Goal: Task Accomplishment & Management: Manage account settings

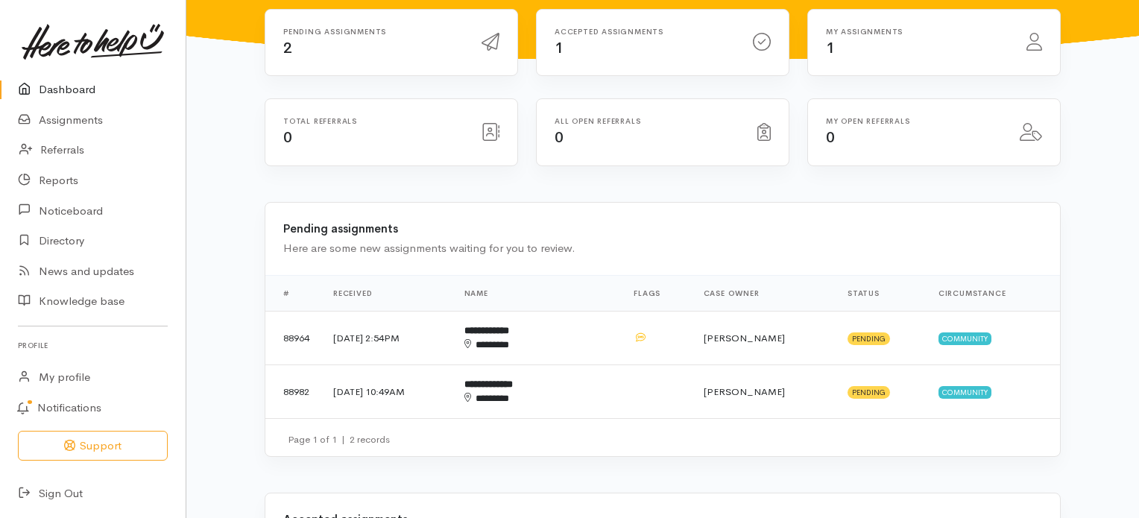
scroll to position [194, 0]
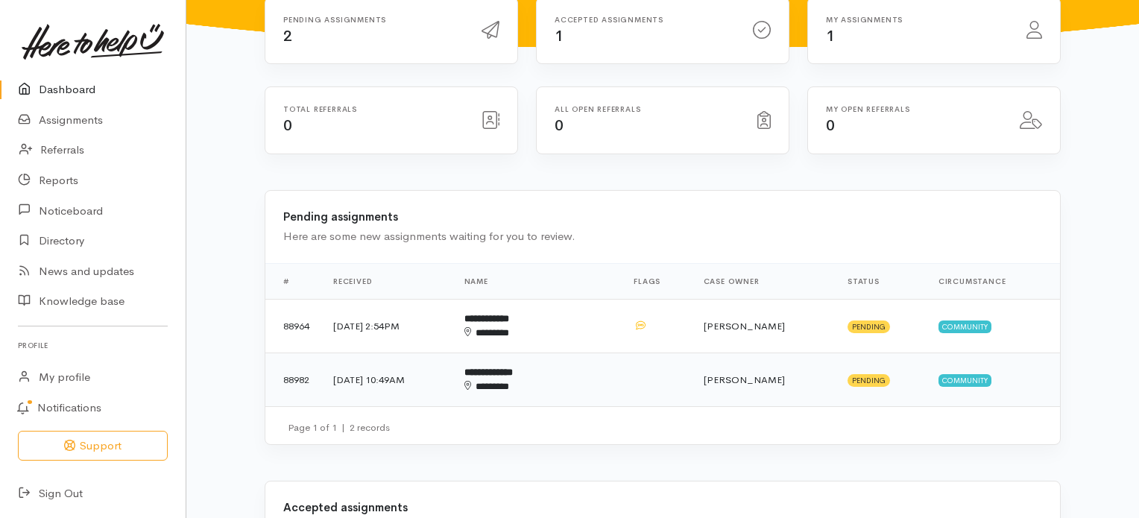
click at [513, 367] on b "**********" at bounding box center [488, 372] width 48 height 10
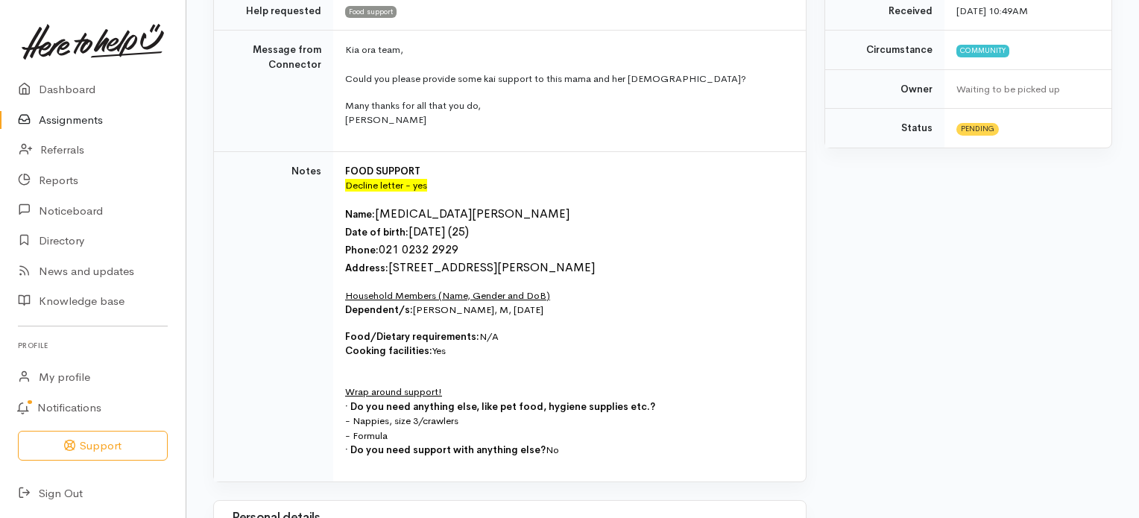
scroll to position [398, 0]
click at [94, 118] on link "Assignments" at bounding box center [93, 120] width 186 height 31
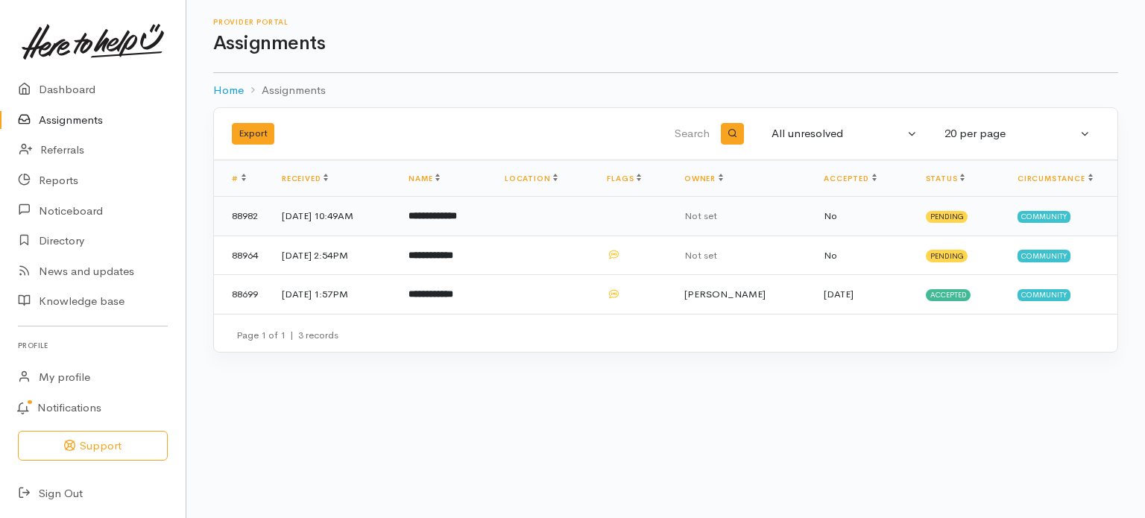
click at [457, 212] on b "**********" at bounding box center [432, 216] width 48 height 10
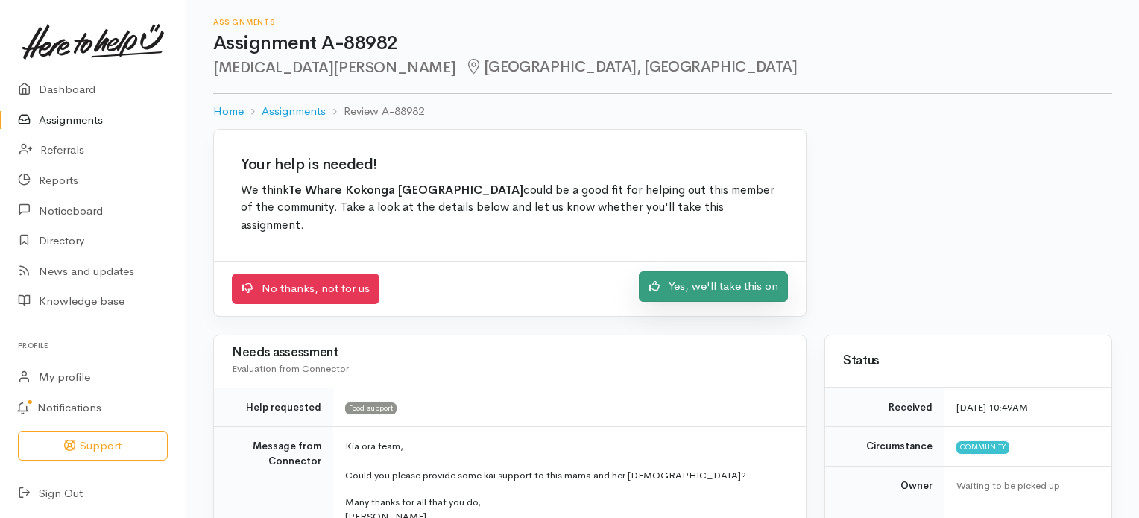
click at [722, 284] on link "Yes, we'll take this on" at bounding box center [713, 286] width 149 height 31
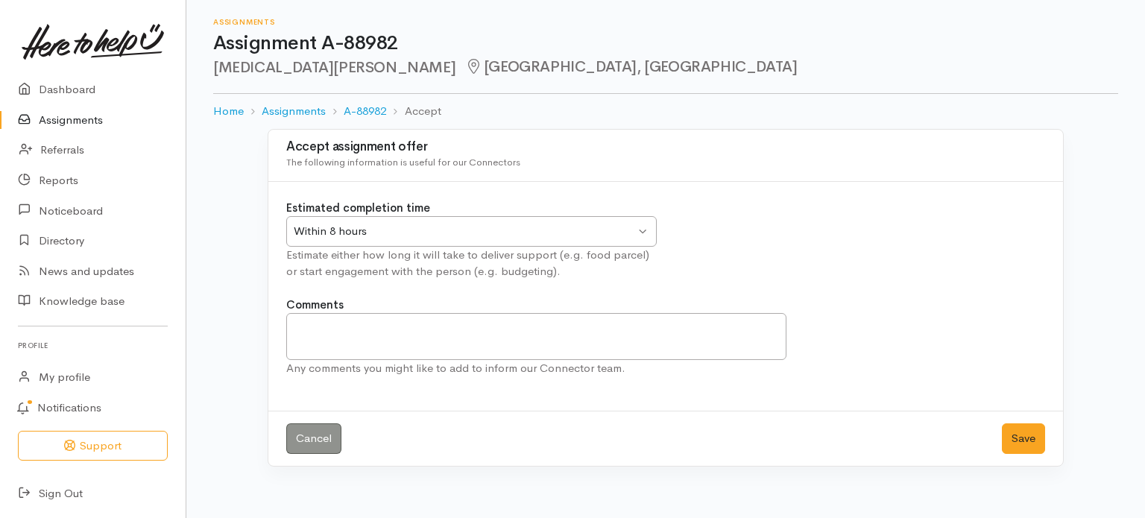
click at [641, 230] on div "Within 8 hours Within 8 hours" at bounding box center [471, 231] width 370 height 31
click at [1024, 434] on button "Save" at bounding box center [1022, 438] width 43 height 31
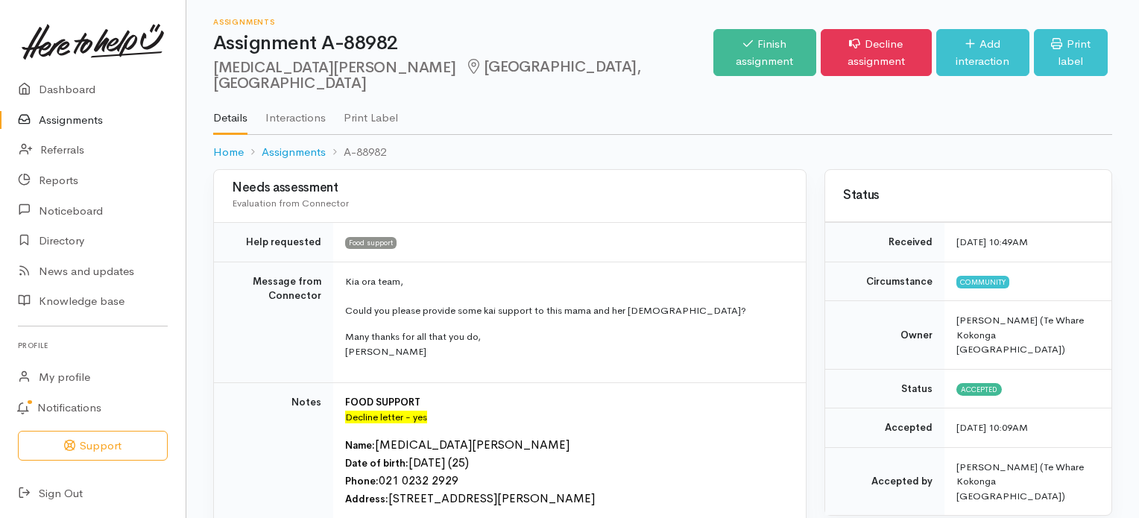
click at [63, 121] on link "Assignments" at bounding box center [93, 120] width 186 height 31
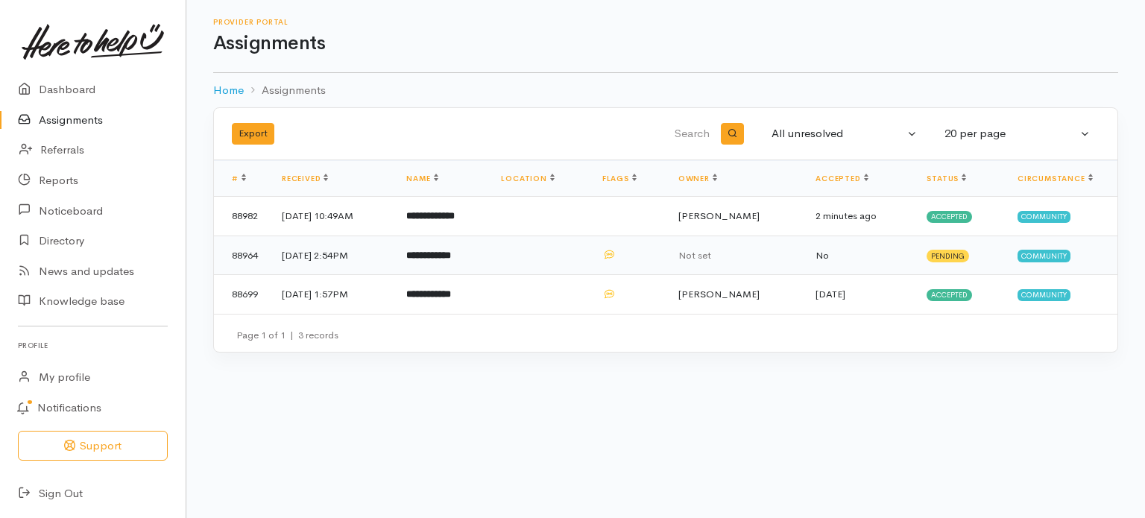
click at [451, 253] on b "**********" at bounding box center [428, 255] width 45 height 10
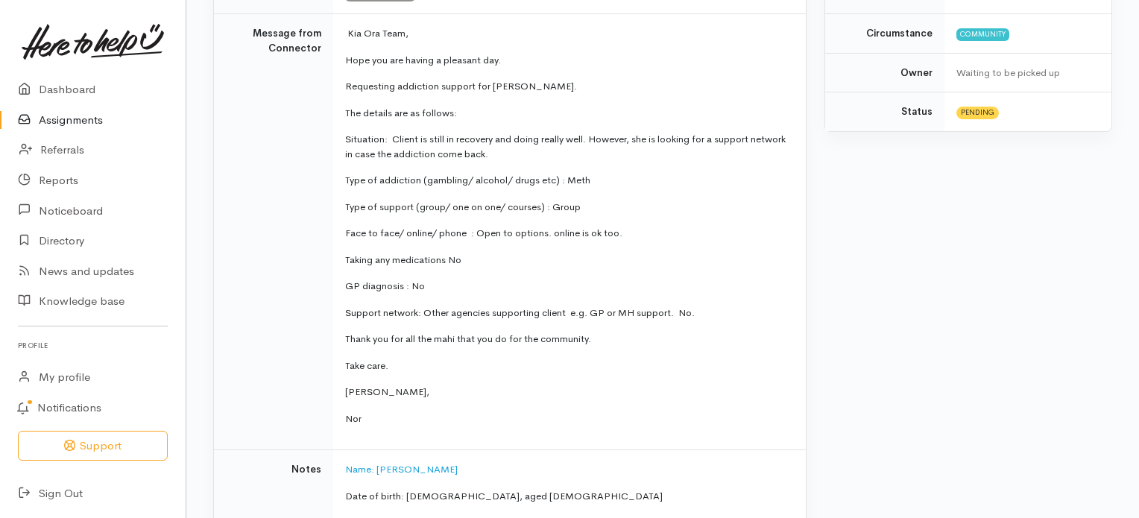
scroll to position [415, 0]
click at [78, 120] on link "Assignments" at bounding box center [93, 120] width 186 height 31
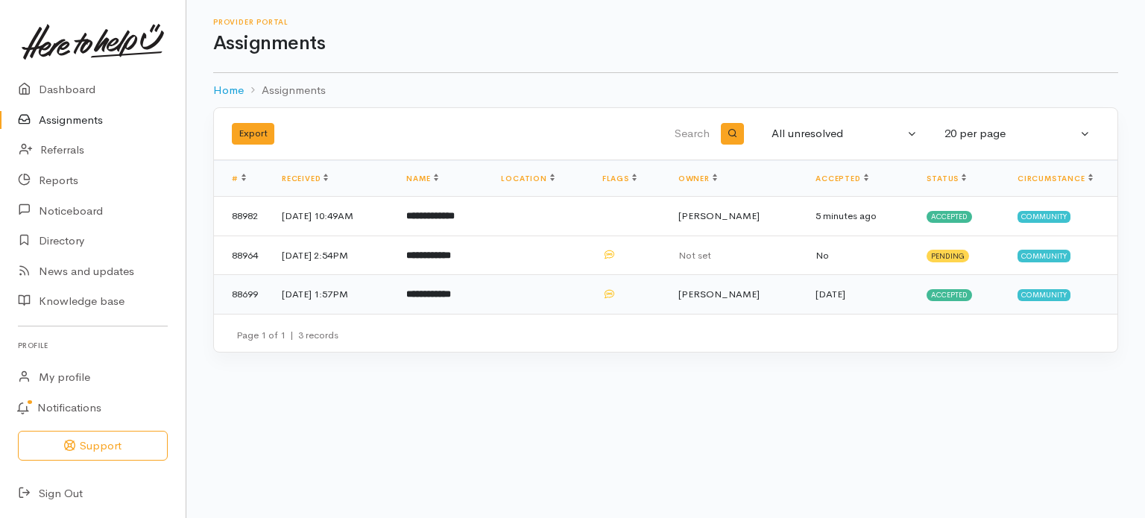
click at [451, 294] on b "**********" at bounding box center [428, 294] width 45 height 10
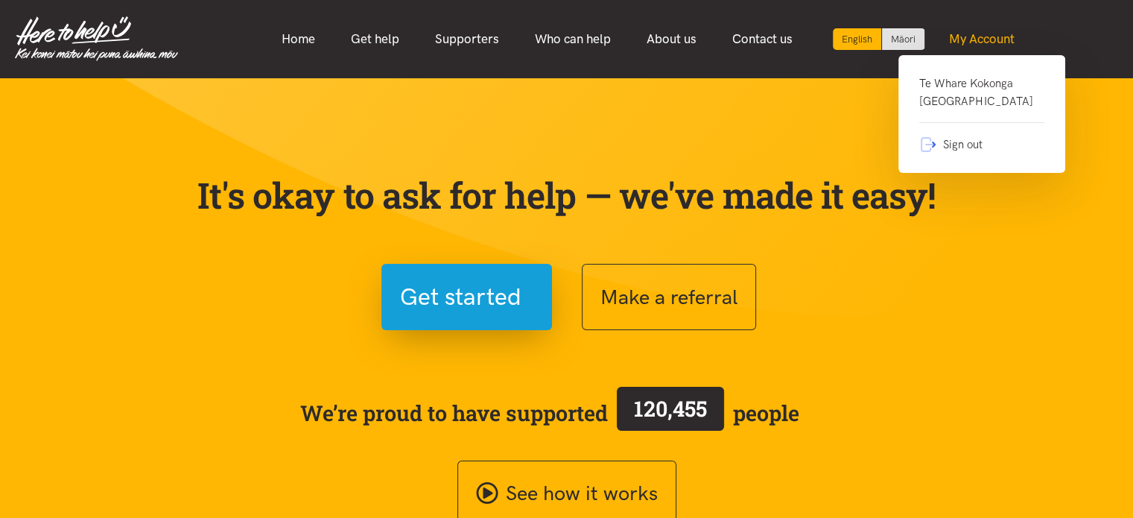
click at [992, 38] on link "My Account" at bounding box center [981, 39] width 101 height 32
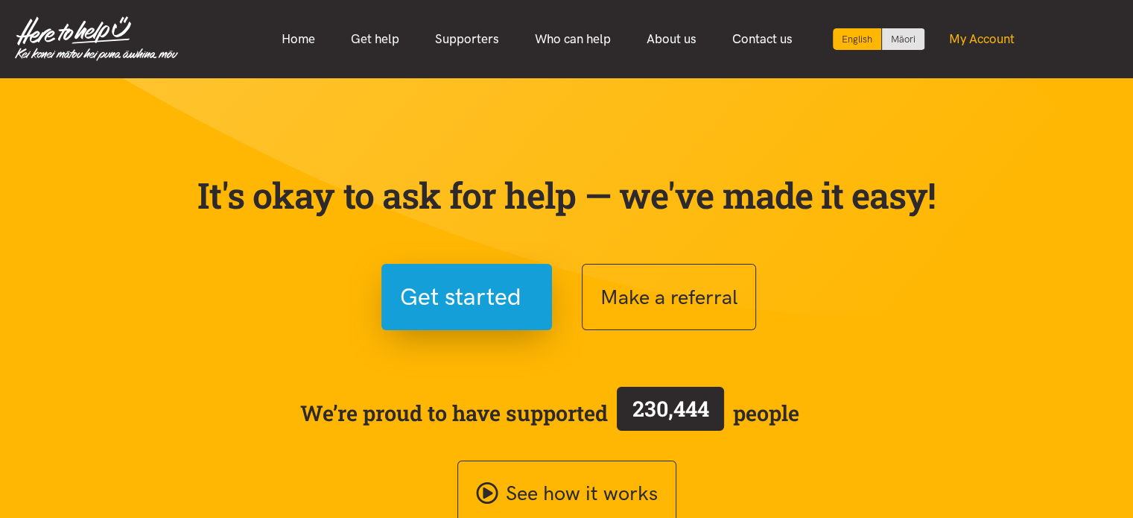
click at [992, 38] on link "My Account" at bounding box center [981, 39] width 101 height 32
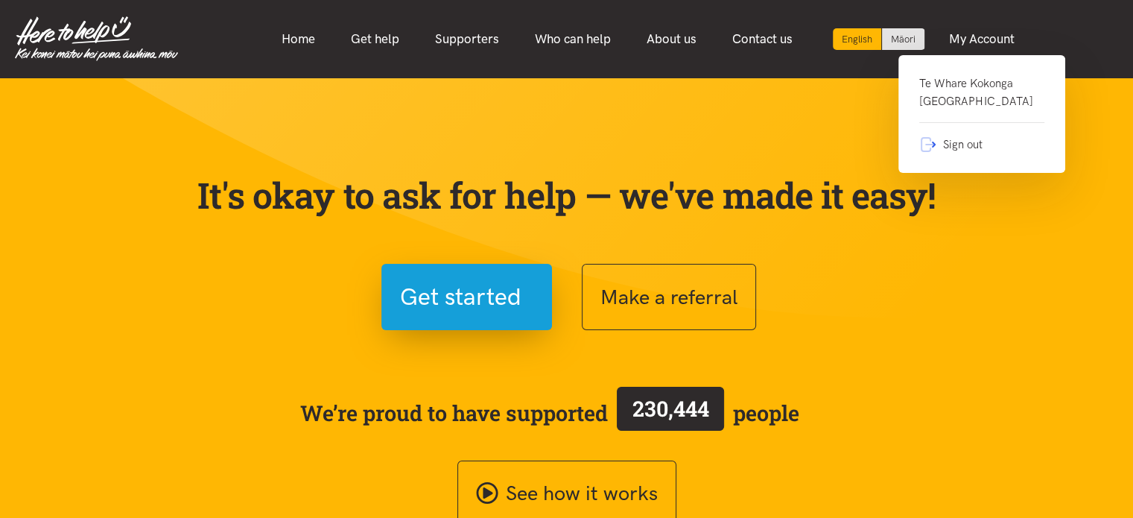
click at [964, 101] on link "Te Whare Kokonga [GEOGRAPHIC_DATA]" at bounding box center [981, 99] width 125 height 48
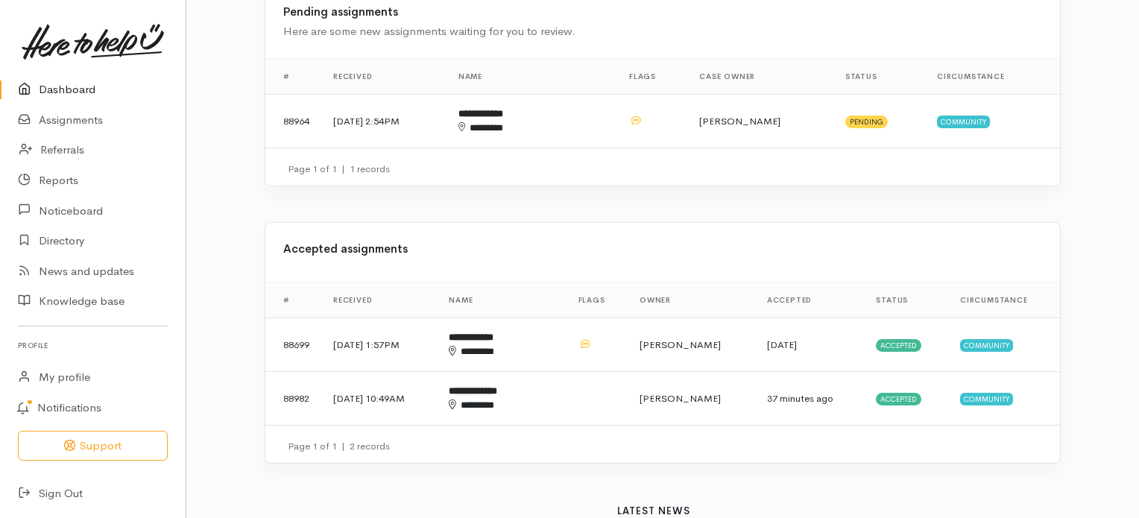
scroll to position [448, 0]
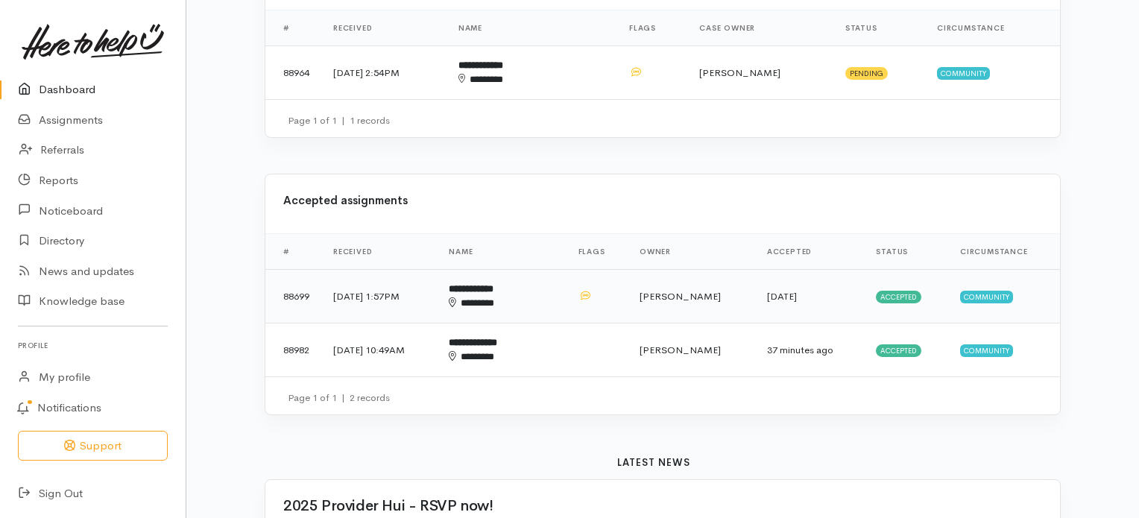
click at [493, 284] on b "**********" at bounding box center [471, 289] width 45 height 10
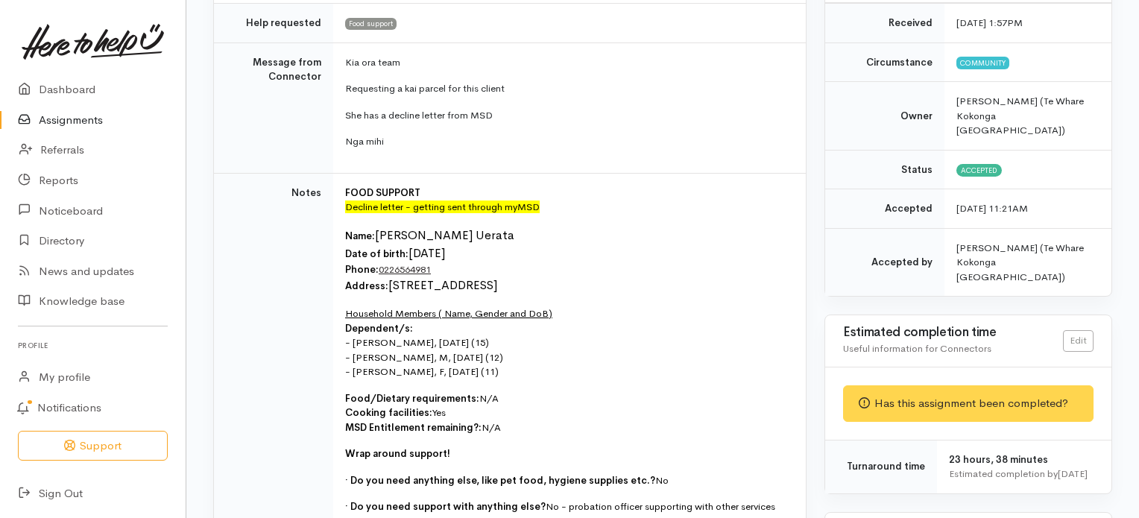
scroll to position [238, 0]
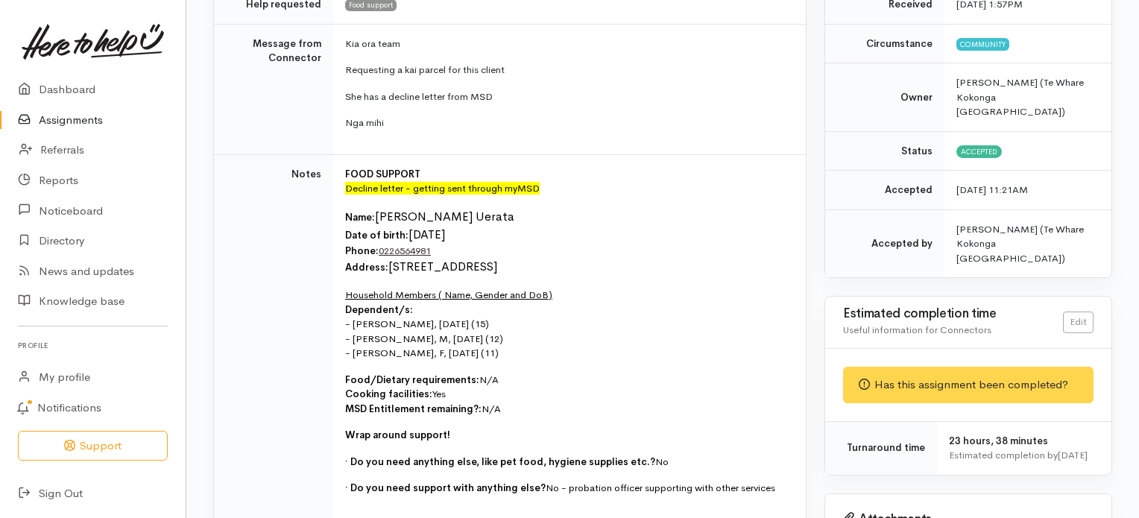
drag, startPoint x: 387, startPoint y: 247, endPoint x: 601, endPoint y: 249, distance: 213.9
click at [497, 259] on font "[STREET_ADDRESS]" at bounding box center [442, 267] width 109 height 16
copy font "[STREET_ADDRESS]"
click at [458, 229] on p "Name: [PERSON_NAME] Uerata Date of birth: [DEMOGRAPHIC_DATA] Phone:  0226564981…" at bounding box center [566, 242] width 443 height 69
drag, startPoint x: 379, startPoint y: 232, endPoint x: 448, endPoint y: 236, distance: 69.4
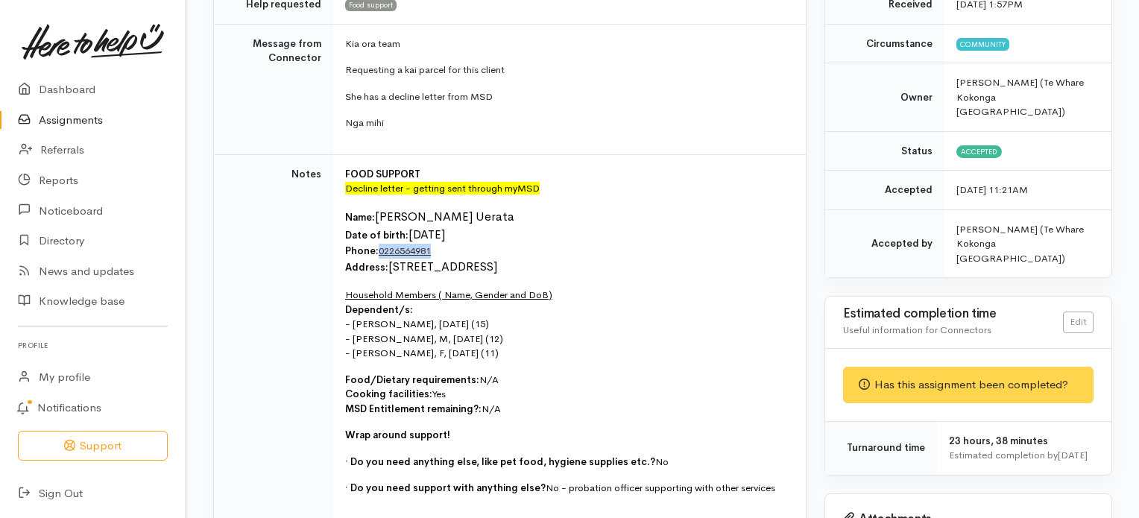
click at [448, 236] on p "Name: [PERSON_NAME] Uerata Date of birth: [DEMOGRAPHIC_DATA] Phone:  0226564981…" at bounding box center [566, 242] width 443 height 69
copy span "0226564981"
click at [477, 214] on p "Name: [PERSON_NAME] Uerata Date of birth: [DEMOGRAPHIC_DATA] Phone:  0226564981…" at bounding box center [566, 242] width 443 height 69
drag, startPoint x: 408, startPoint y: 214, endPoint x: 496, endPoint y: 222, distance: 87.6
click at [496, 222] on p "Name: [PERSON_NAME] Uerata Date of birth: [DEMOGRAPHIC_DATA] Phone:  0226564981…" at bounding box center [566, 242] width 443 height 69
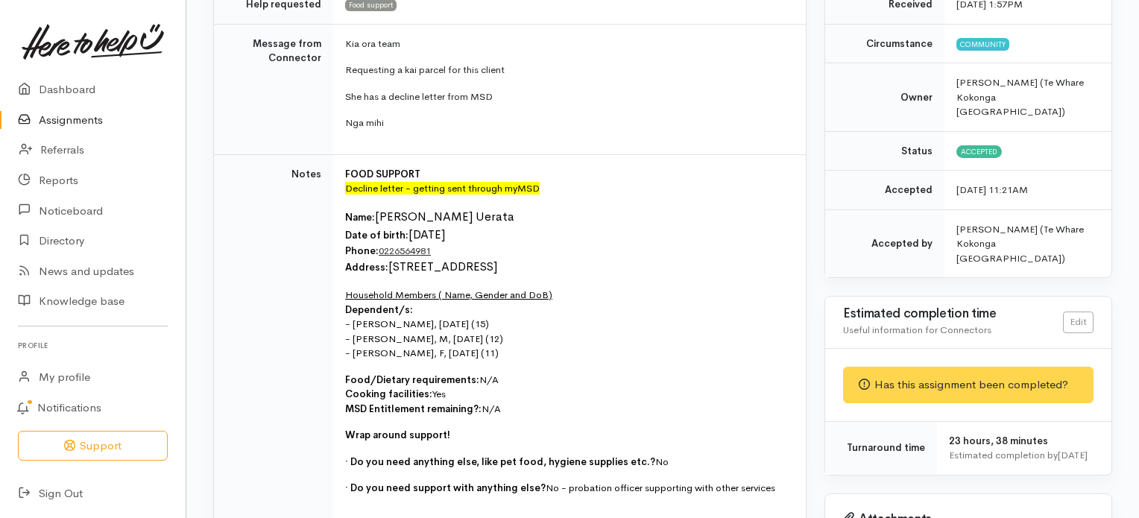
copy font "[DATE]"
drag, startPoint x: 443, startPoint y: 302, endPoint x: 400, endPoint y: 302, distance: 42.5
click at [400, 302] on p "Household Members ( Name, Gender and DoB) Dependent/s: - [PERSON_NAME], M, [DAT…" at bounding box center [566, 324] width 443 height 73
copy p "[DATE]"
drag, startPoint x: 352, startPoint y: 319, endPoint x: 390, endPoint y: 322, distance: 38.1
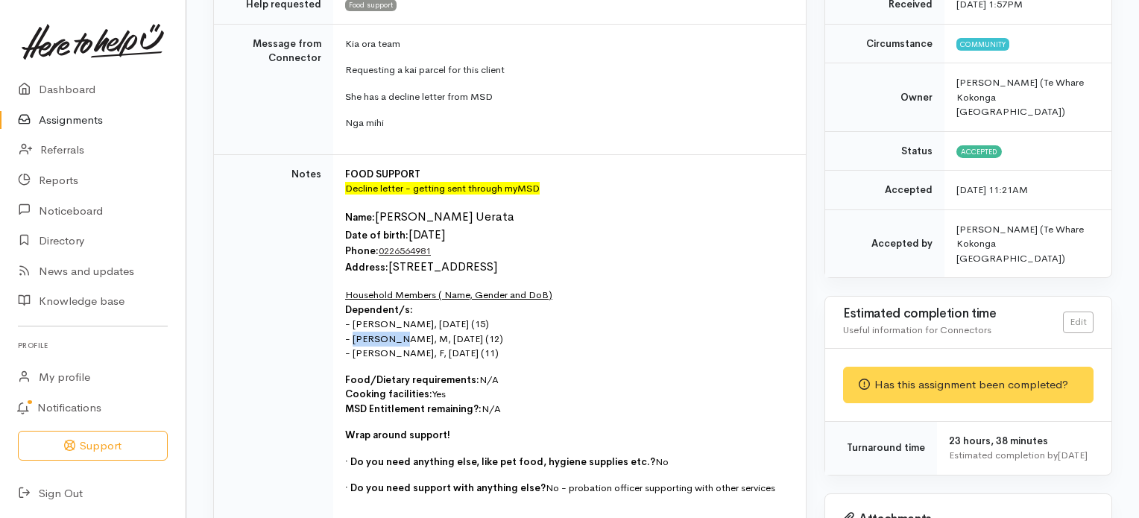
click at [390, 322] on p "Household Members ( Name, Gender and DoB) Dependent/s: - [PERSON_NAME], M, [DAT…" at bounding box center [566, 324] width 443 height 73
copy p "Lil-[PERSON_NAME],"
drag, startPoint x: 355, startPoint y: 335, endPoint x: 379, endPoint y: 331, distance: 24.3
click at [379, 331] on p "Household Members ( Name, Gender and DoB) Dependent/s: - [PERSON_NAME], M, [DAT…" at bounding box center [566, 324] width 443 height 73
click at [377, 345] on td "FOOD SUPPORT Decline letter - getting sent through myMSD Name: [PERSON_NAME] [G…" at bounding box center [569, 336] width 472 height 365
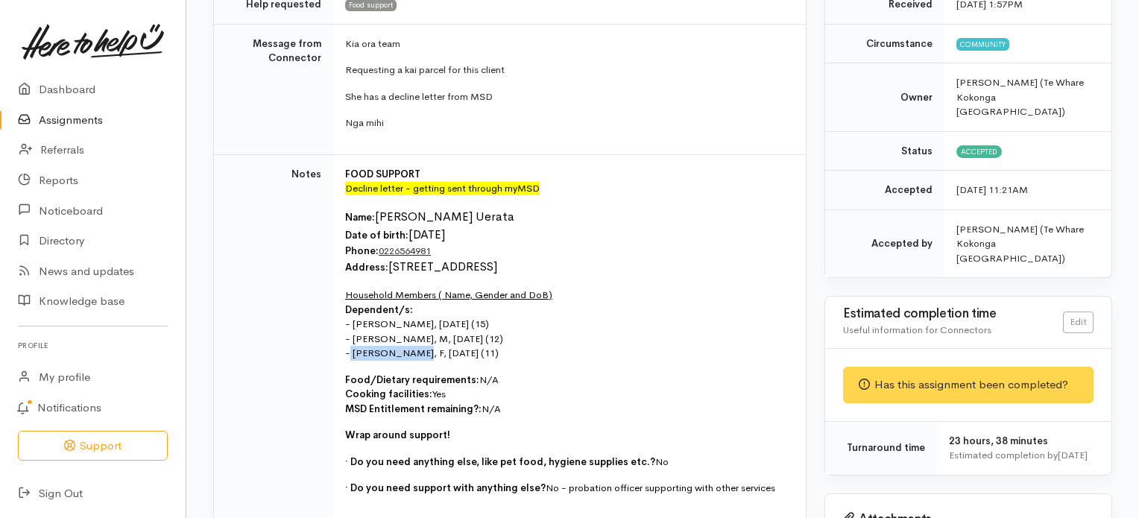
drag, startPoint x: 349, startPoint y: 336, endPoint x: 414, endPoint y: 338, distance: 64.1
click at [414, 338] on p "Household Members ( Name, Gender and DoB) Dependent/s: - [PERSON_NAME], M, [DAT…" at bounding box center [566, 324] width 443 height 73
copy p "[PERSON_NAME],"
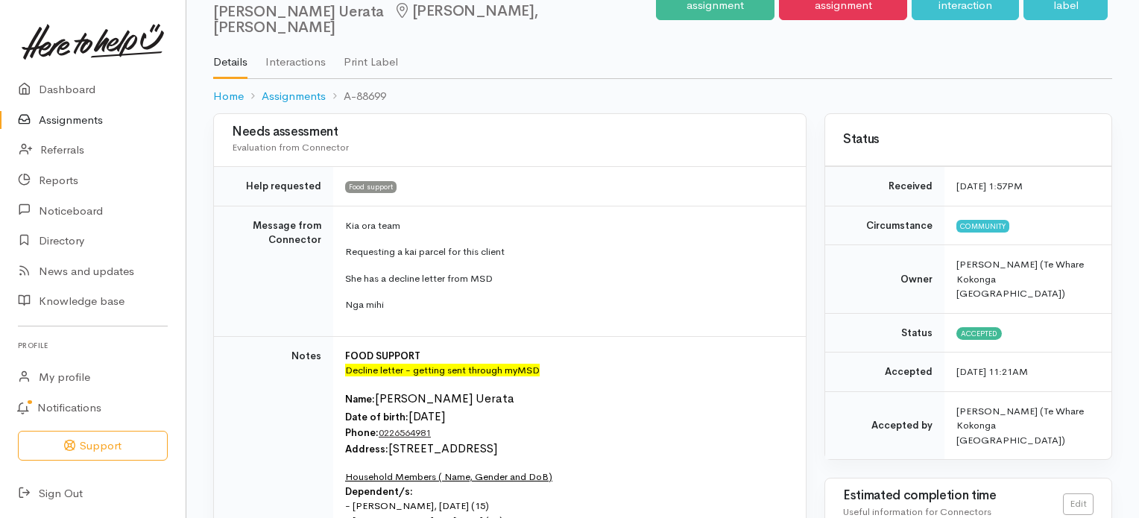
scroll to position [0, 0]
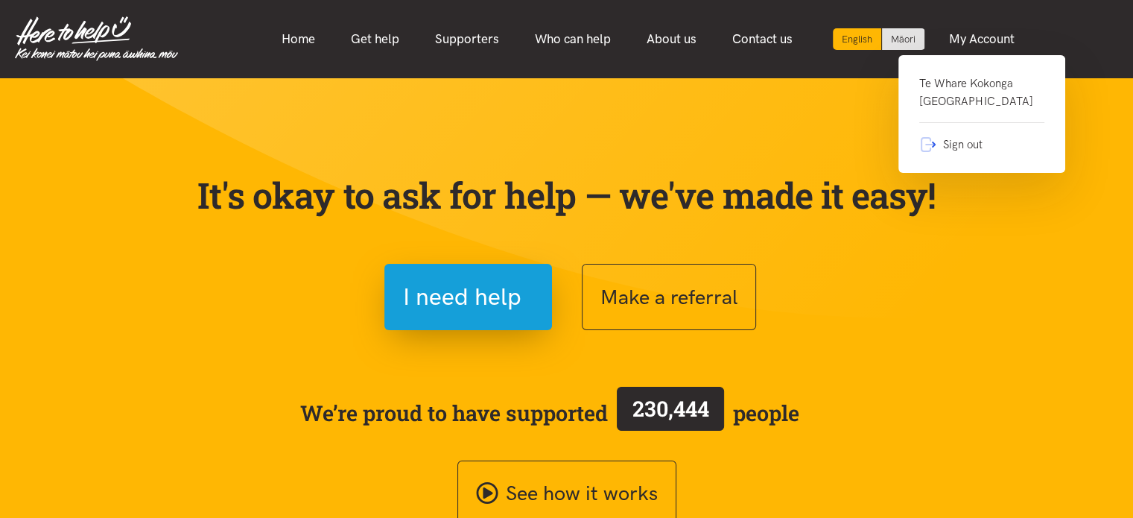
click at [954, 86] on link "Te Whare Kokonga Melville Community House" at bounding box center [981, 99] width 125 height 48
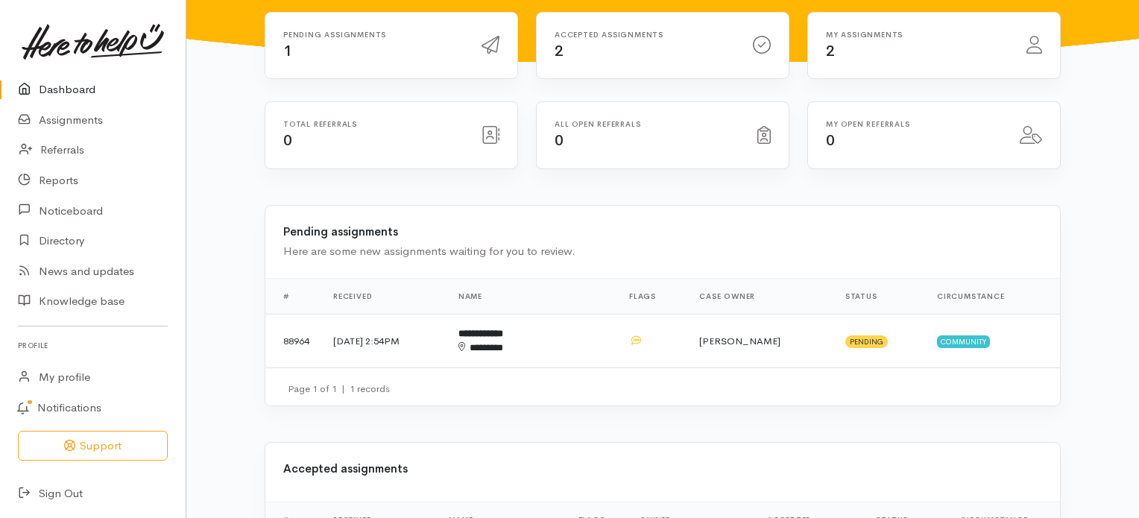
scroll to position [183, 0]
